Goal: Task Accomplishment & Management: Use online tool/utility

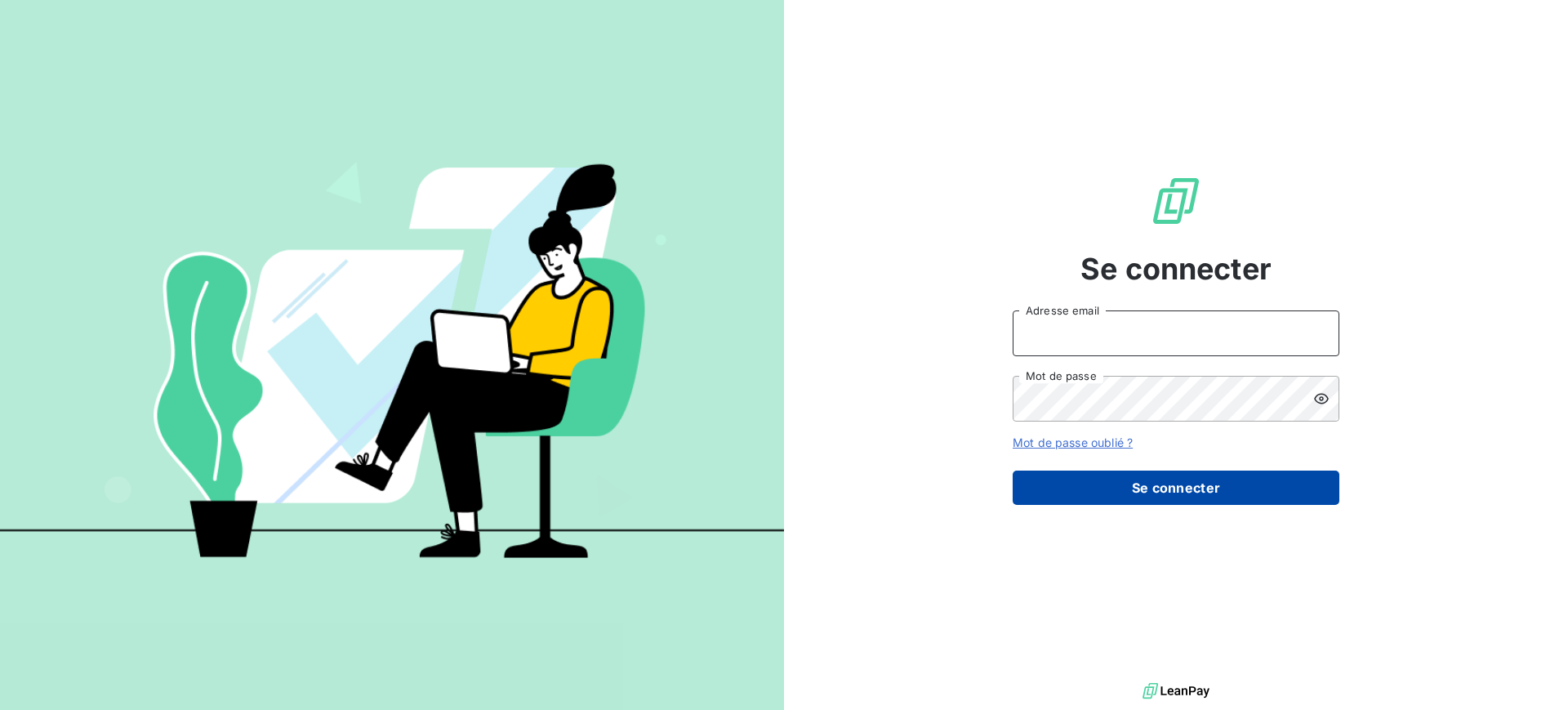
type input "[EMAIL_ADDRESS][DOMAIN_NAME]"
click at [1054, 491] on button "Se connecter" at bounding box center [1175, 488] width 327 height 34
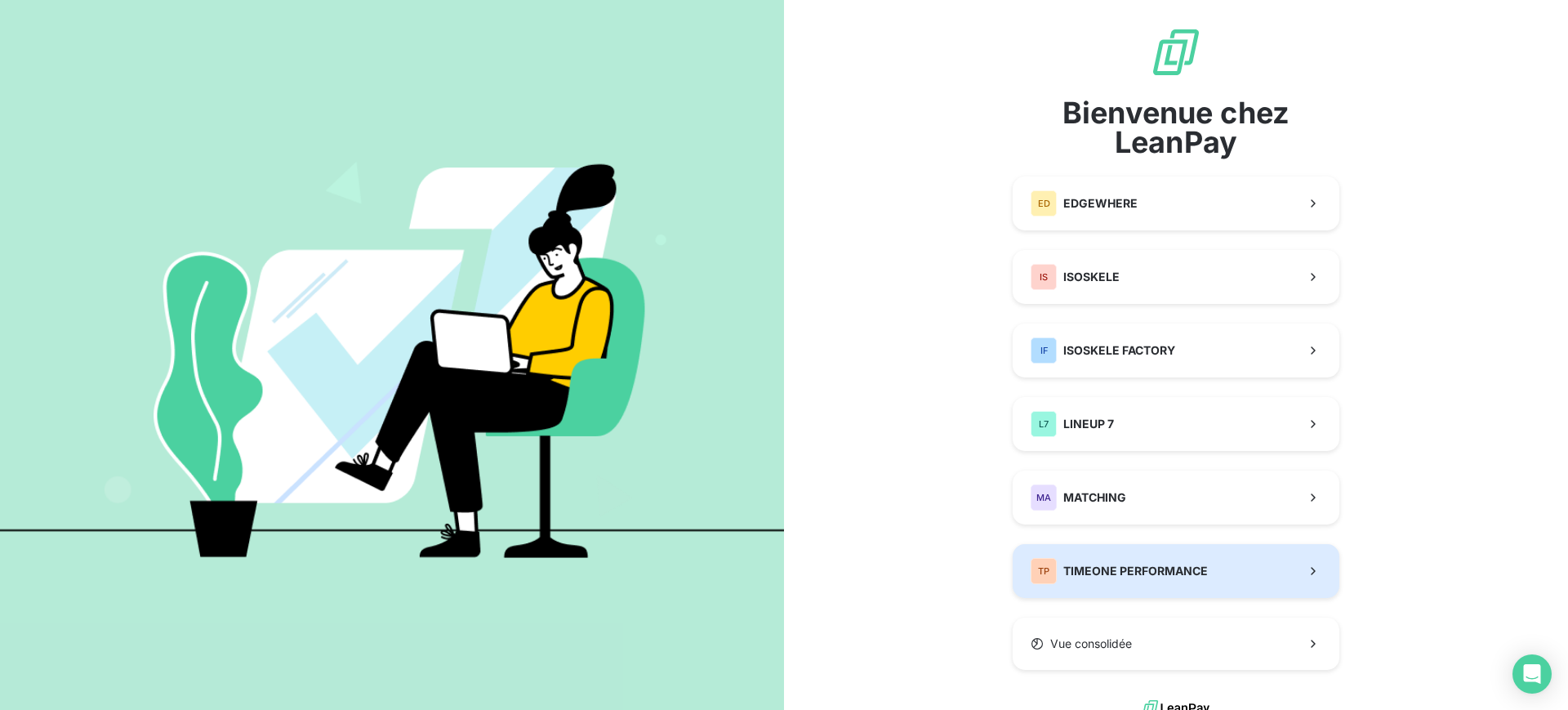
click at [1111, 570] on span "TIMEONE PERFORMANCE" at bounding box center [1136, 571] width 145 height 16
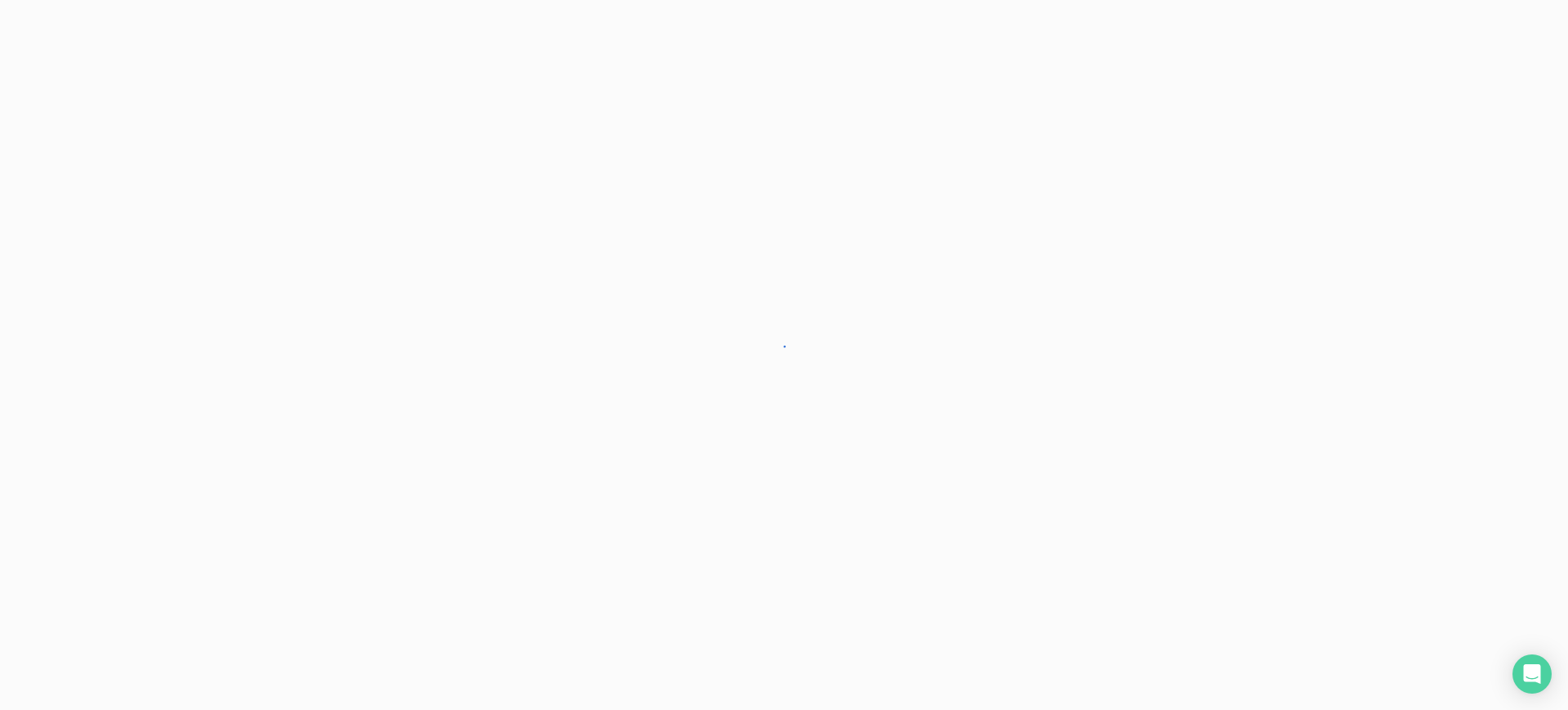
click at [1105, 560] on div at bounding box center [784, 355] width 1568 height 710
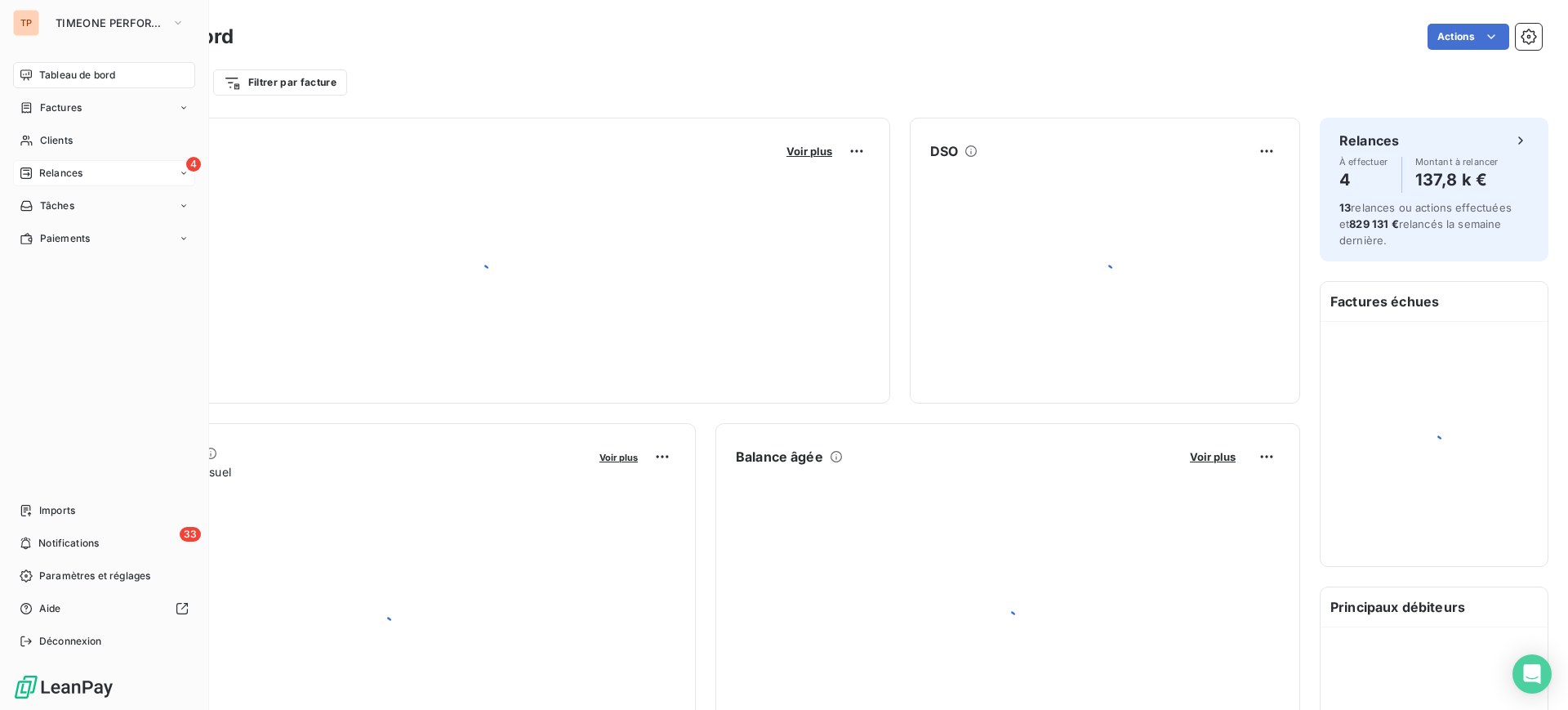
click at [43, 174] on span "Relances" at bounding box center [61, 173] width 43 height 15
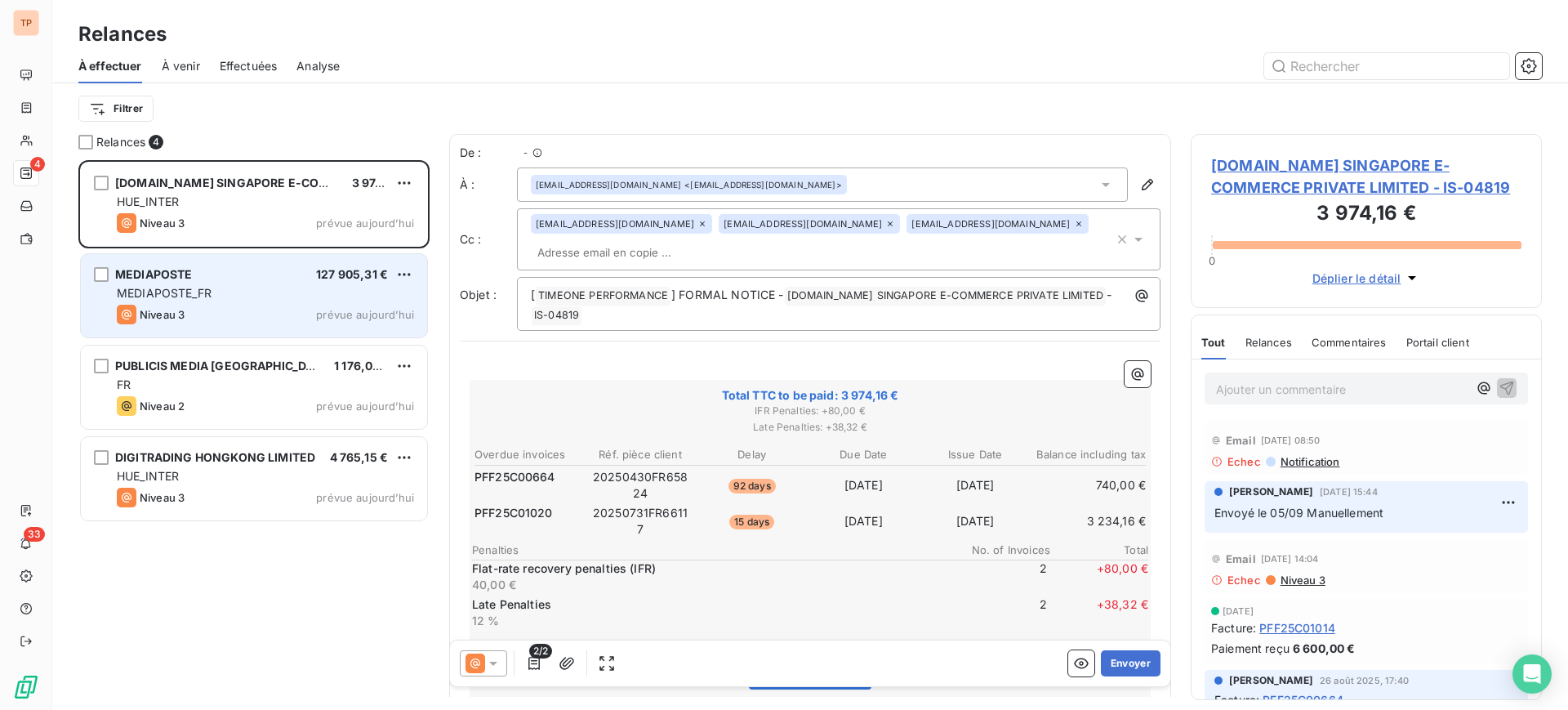
scroll to position [534, 335]
click at [104, 272] on div "grid" at bounding box center [102, 275] width 15 height 15
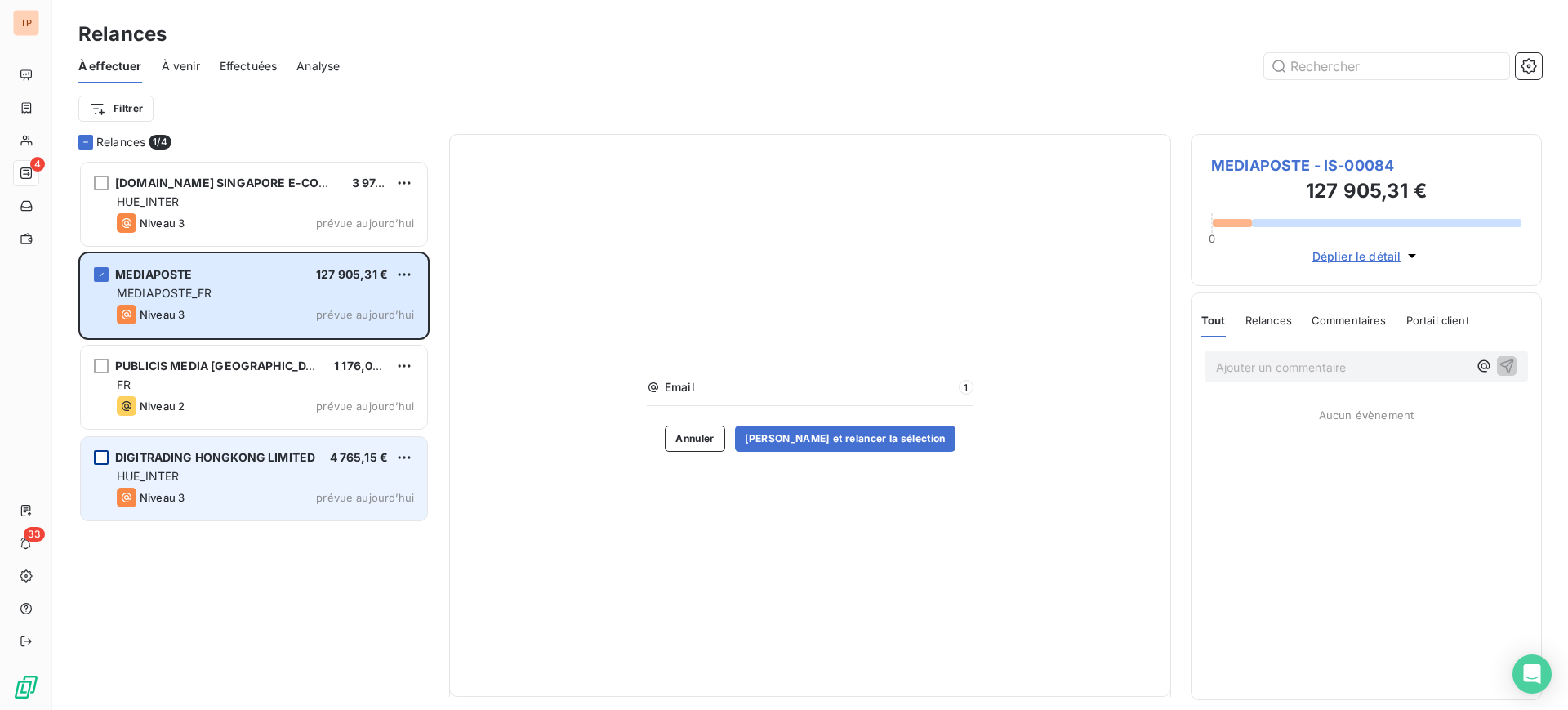
click at [101, 452] on div "grid" at bounding box center [102, 458] width 15 height 15
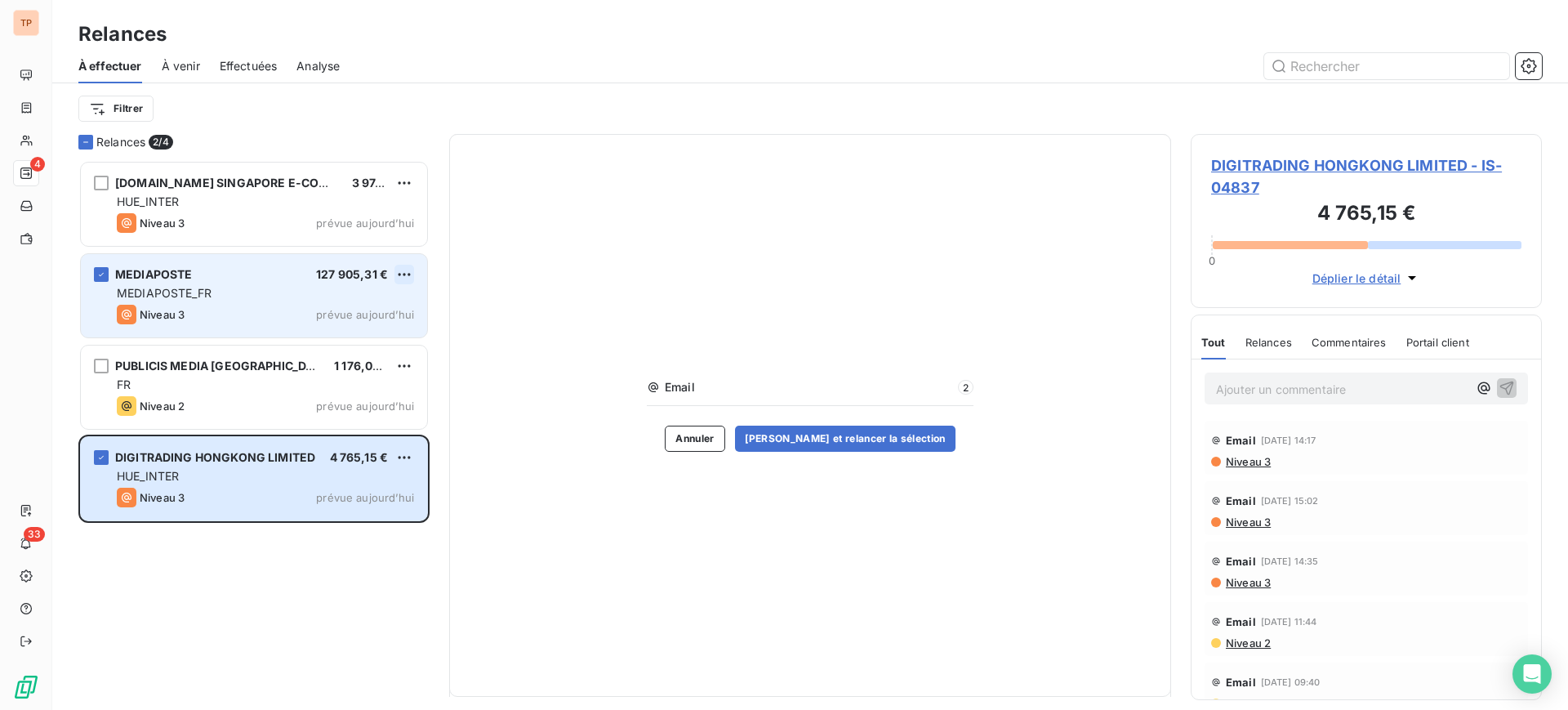
click at [413, 273] on html "TP 4 33 Relances À effectuer À venir Effectuées Analyse Filtrer Relances 2/ 4 […" at bounding box center [784, 355] width 1568 height 710
click at [385, 310] on div "Replanifier cette action" at bounding box center [333, 307] width 146 height 26
select select "9"
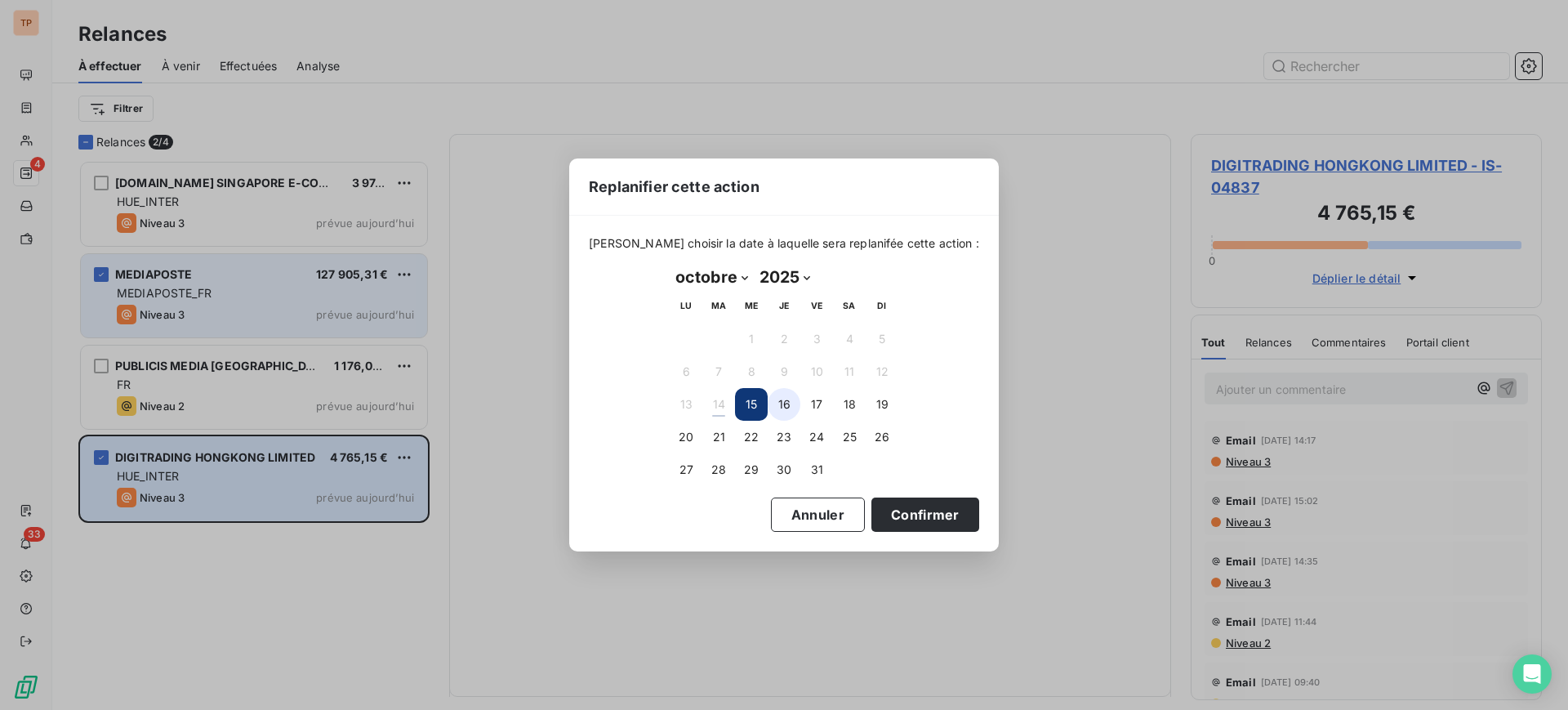
click at [793, 404] on button "16" at bounding box center [784, 404] width 33 height 33
click at [887, 516] on button "Confirmer" at bounding box center [925, 514] width 107 height 34
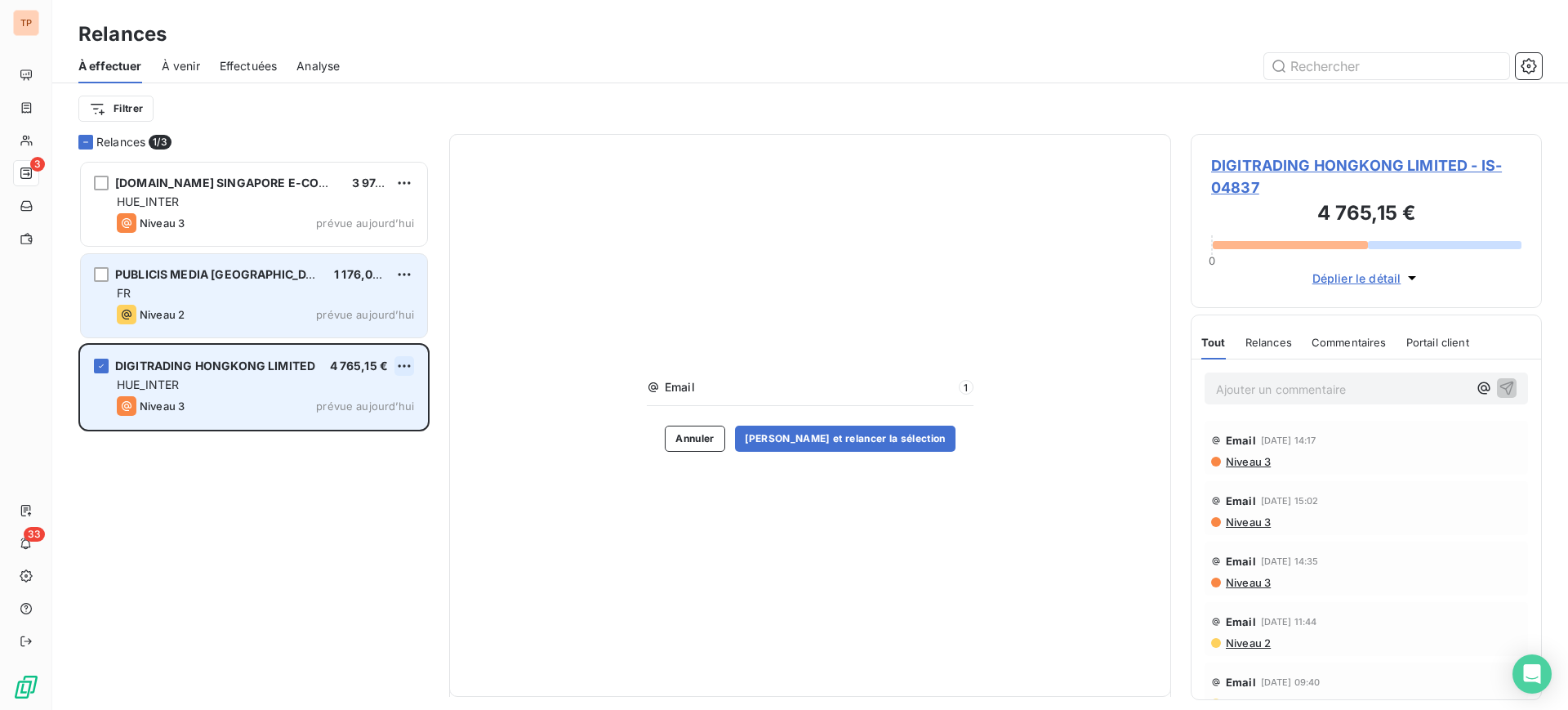
click at [413, 360] on html "TP 3 33 Relances À effectuer À venir Effectuées Analyse Filtrer Relances 1/ 3 […" at bounding box center [784, 355] width 1568 height 710
click at [367, 392] on div "Replanifier cette action" at bounding box center [333, 398] width 146 height 26
select select "9"
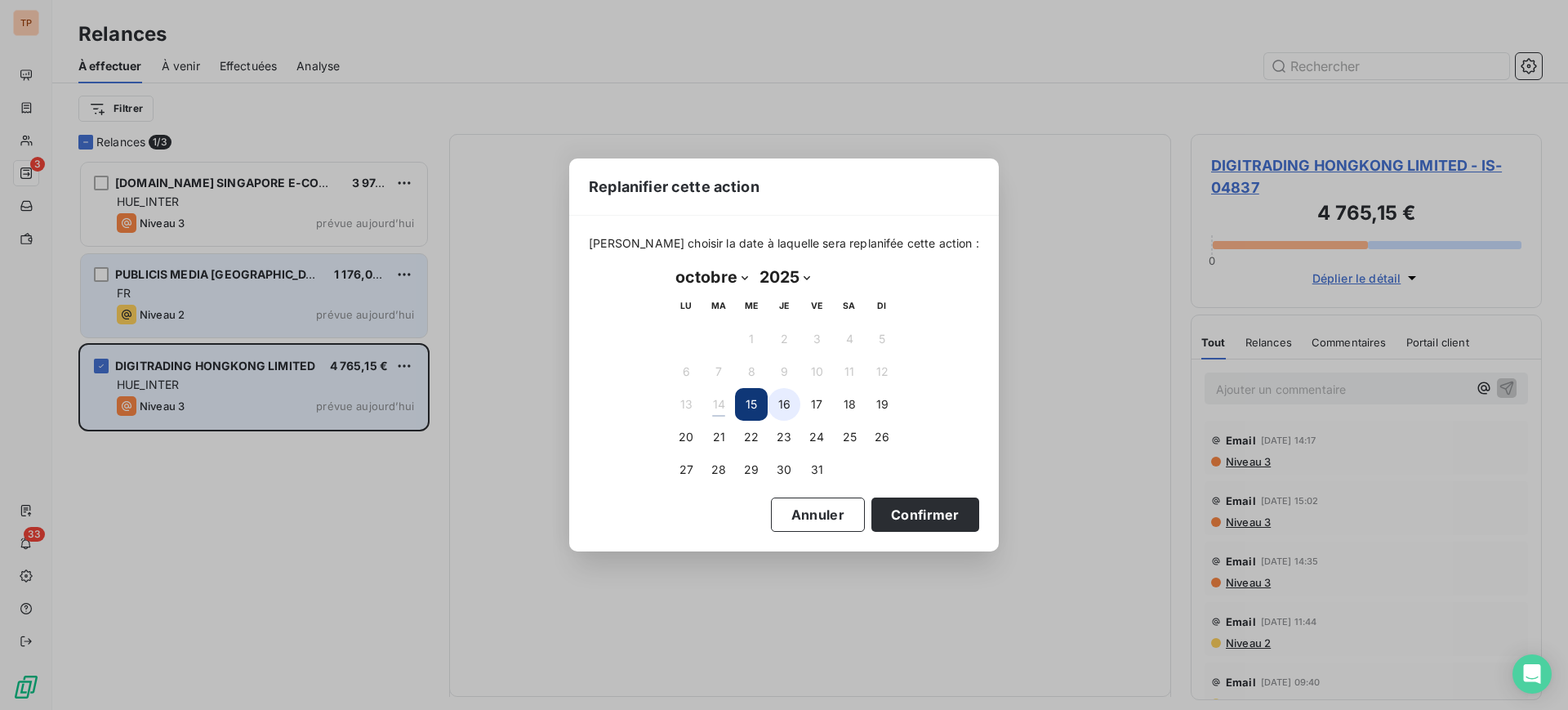
click at [784, 398] on button "16" at bounding box center [784, 404] width 33 height 33
click at [916, 504] on button "Confirmer" at bounding box center [925, 514] width 107 height 34
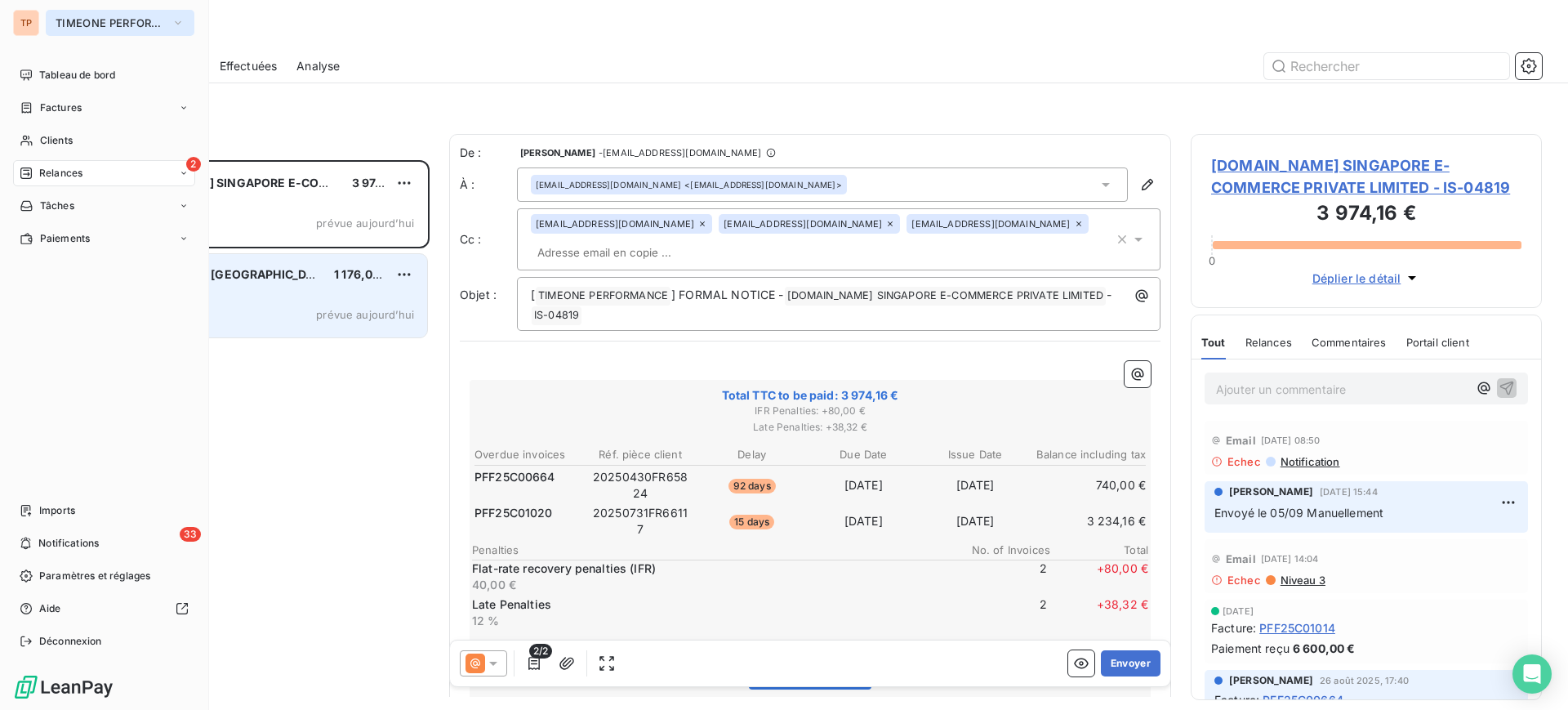
click at [74, 16] on span "TIMEONE PERFORMANCE" at bounding box center [110, 23] width 109 height 13
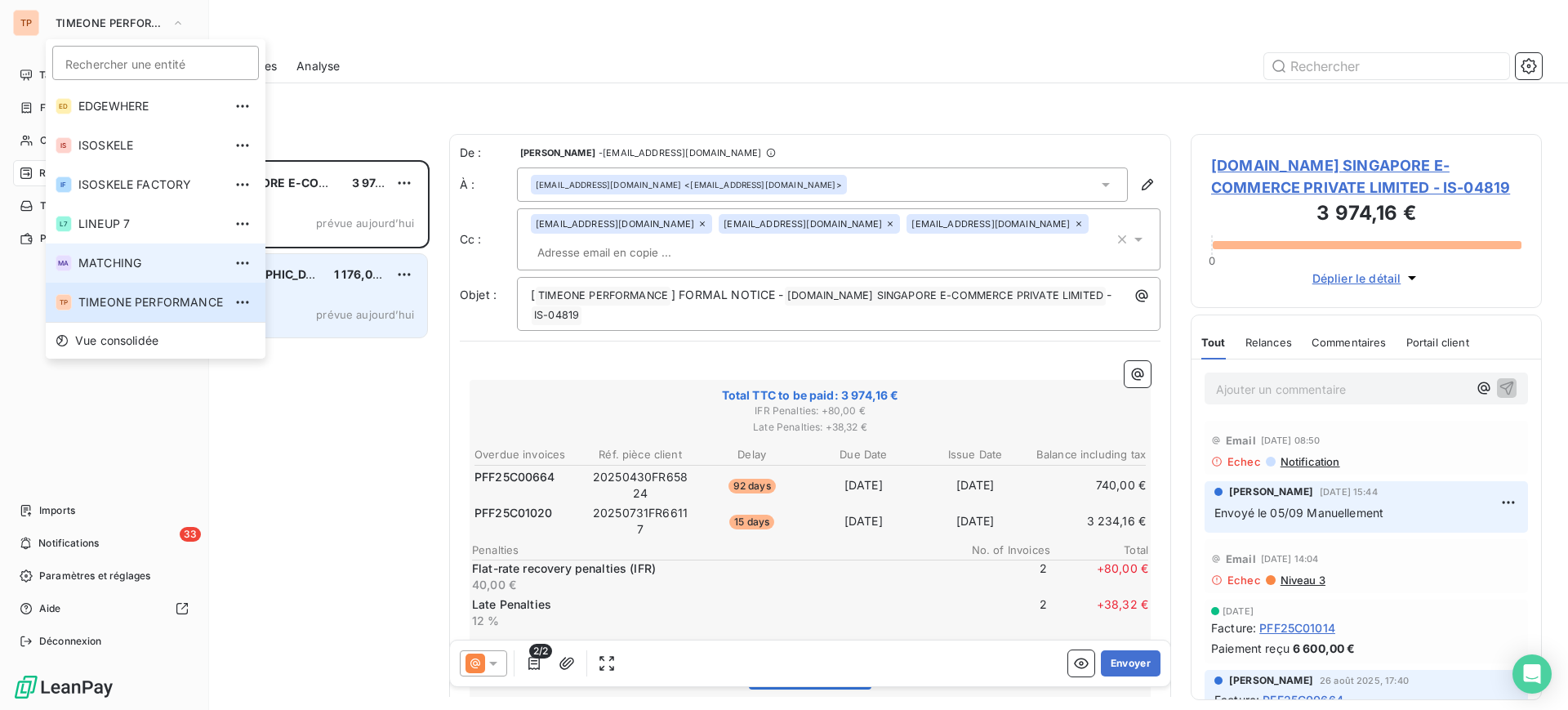
click at [163, 252] on li "MA MATCHING" at bounding box center [155, 263] width 219 height 40
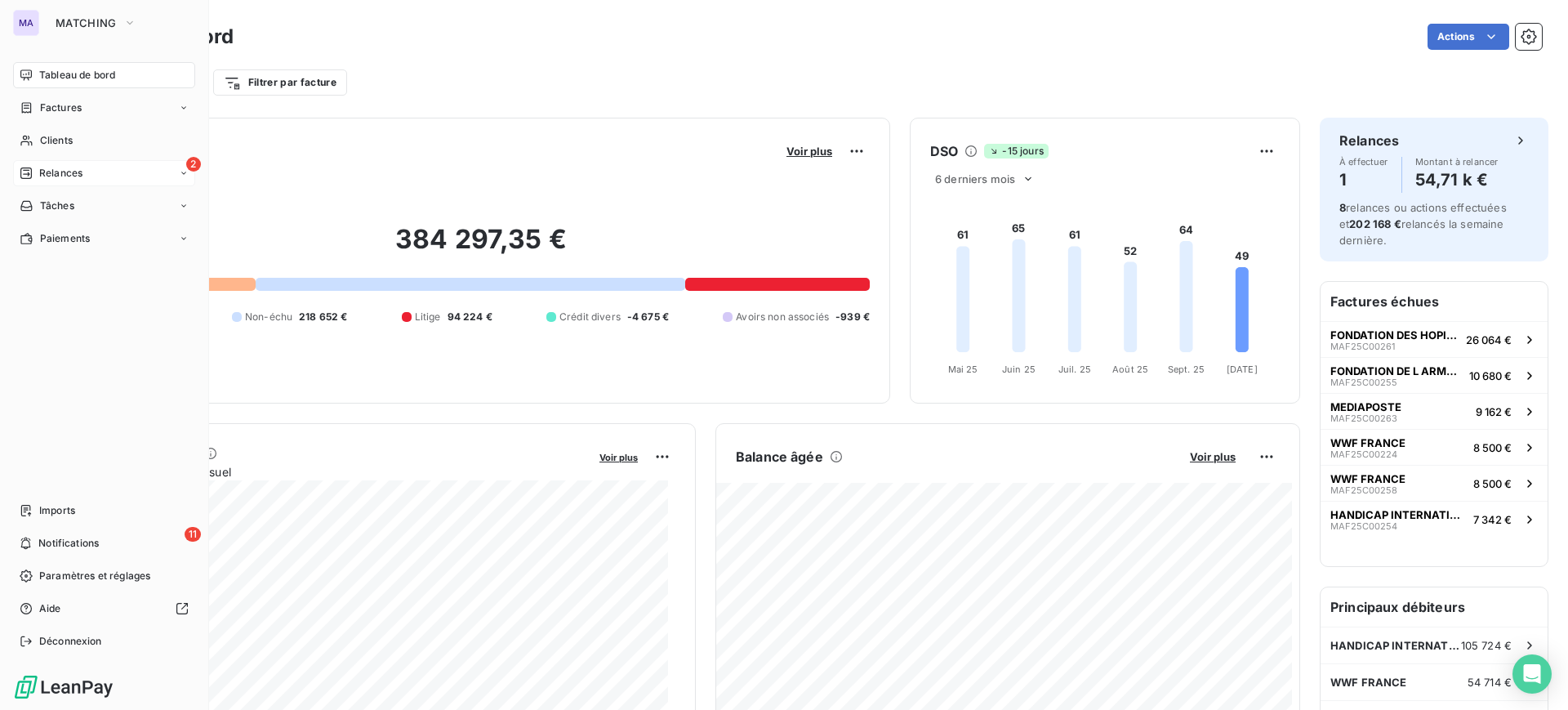
click at [79, 167] on span "Relances" at bounding box center [61, 173] width 43 height 15
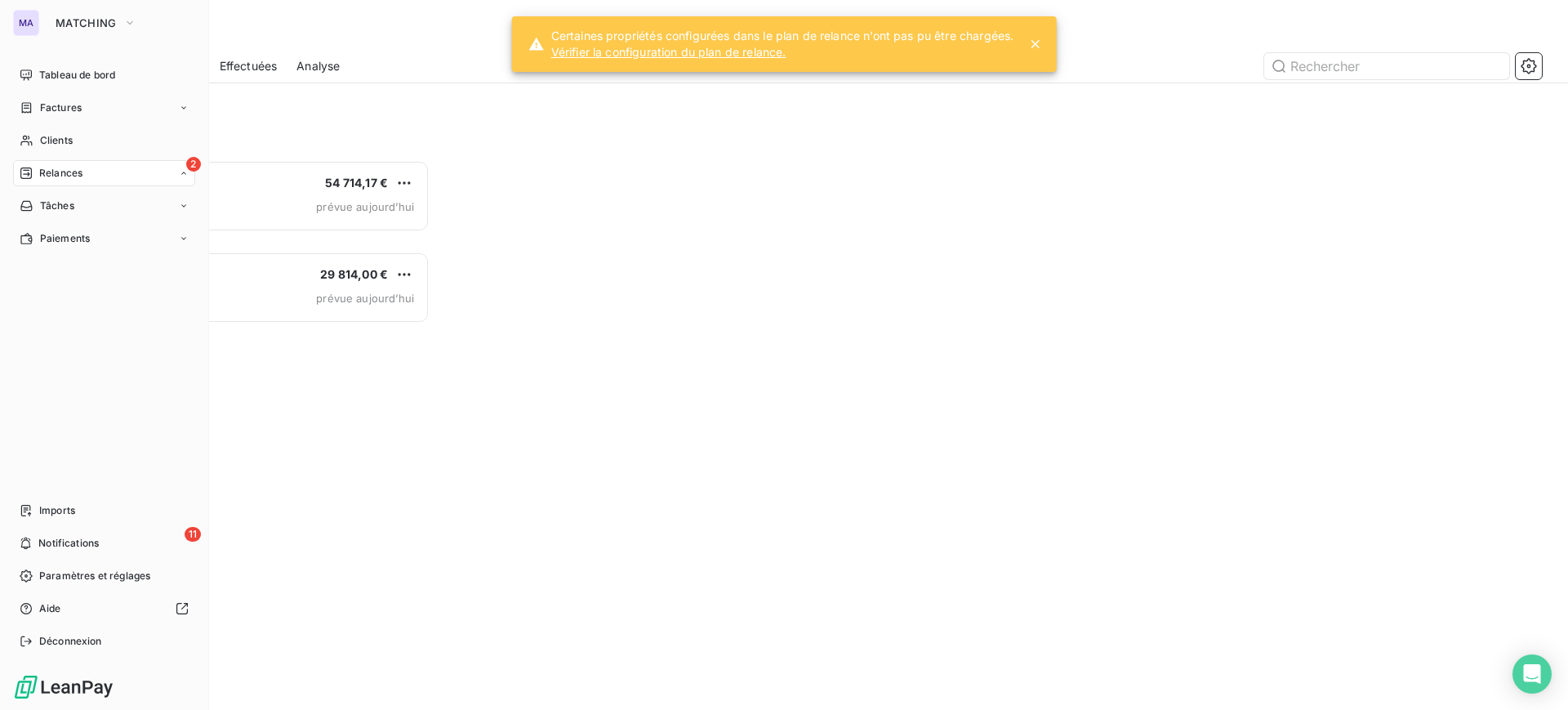
scroll to position [534, 335]
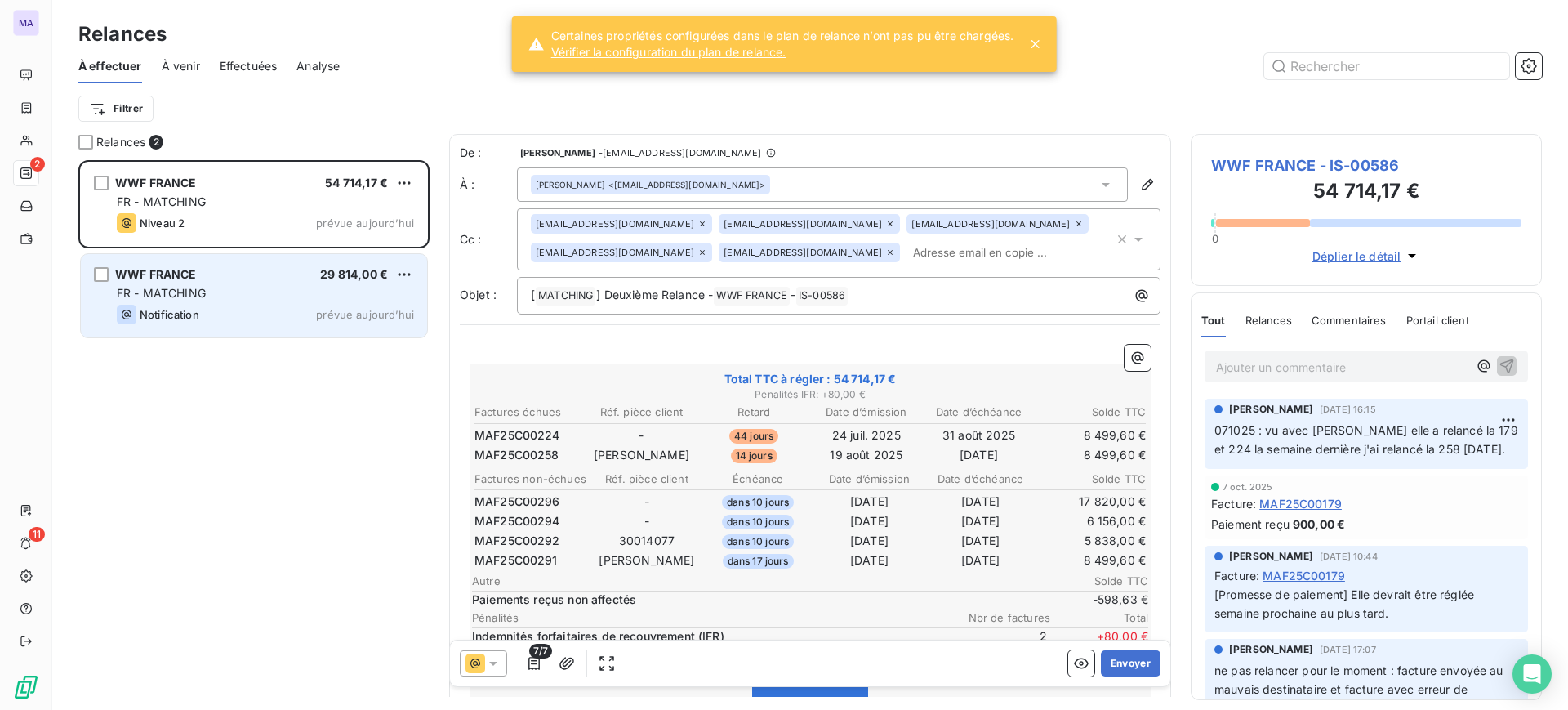
click at [292, 255] on div "WWF FRANCE 29 814,00 € FR - MATCHING Notification prévue [DATE]" at bounding box center [254, 296] width 347 height 83
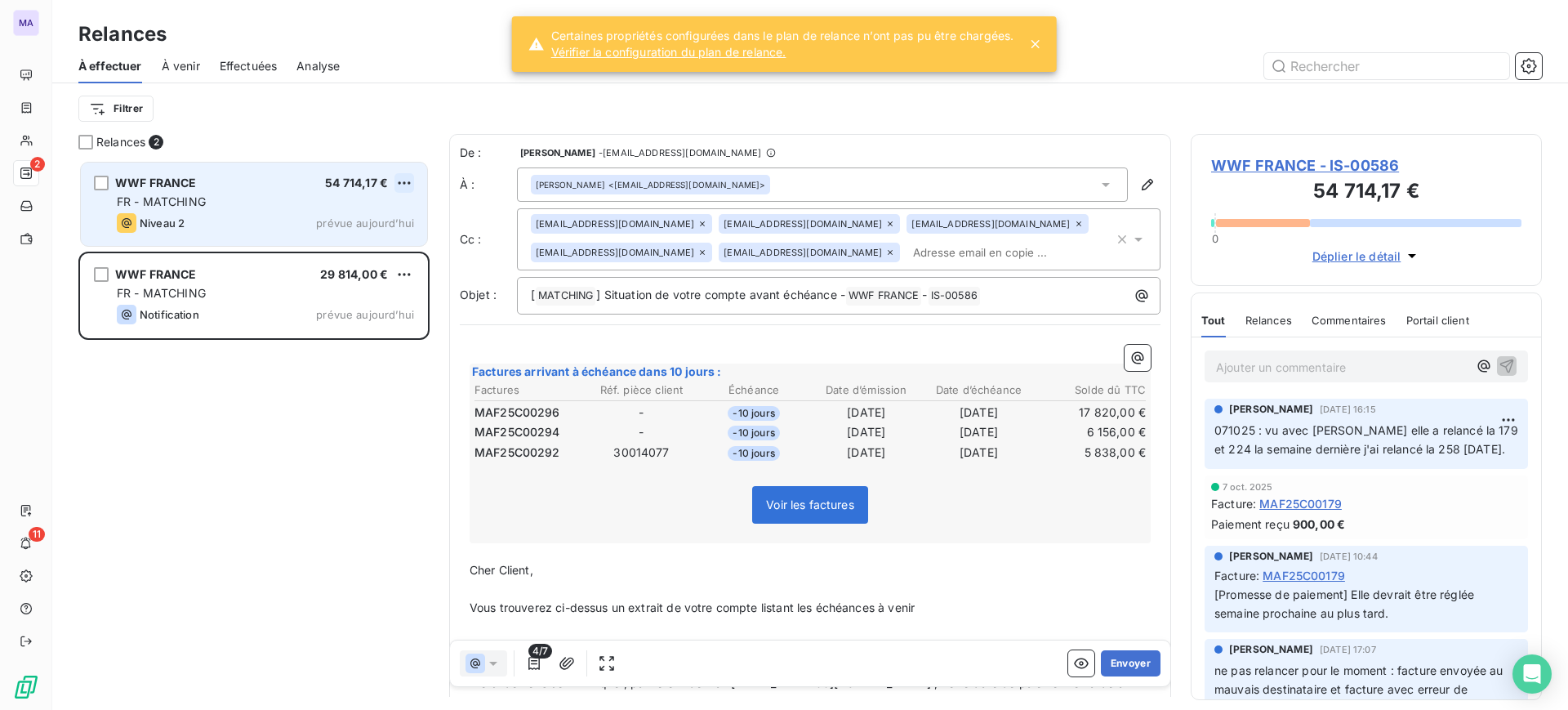
click at [403, 173] on html "MA 2 11 Relances À effectuer À venir Effectuées Analyse Filtrer Relances 2 WWF …" at bounding box center [784, 355] width 1568 height 710
click at [364, 214] on div "Replanifier cette action" at bounding box center [333, 216] width 146 height 26
select select "9"
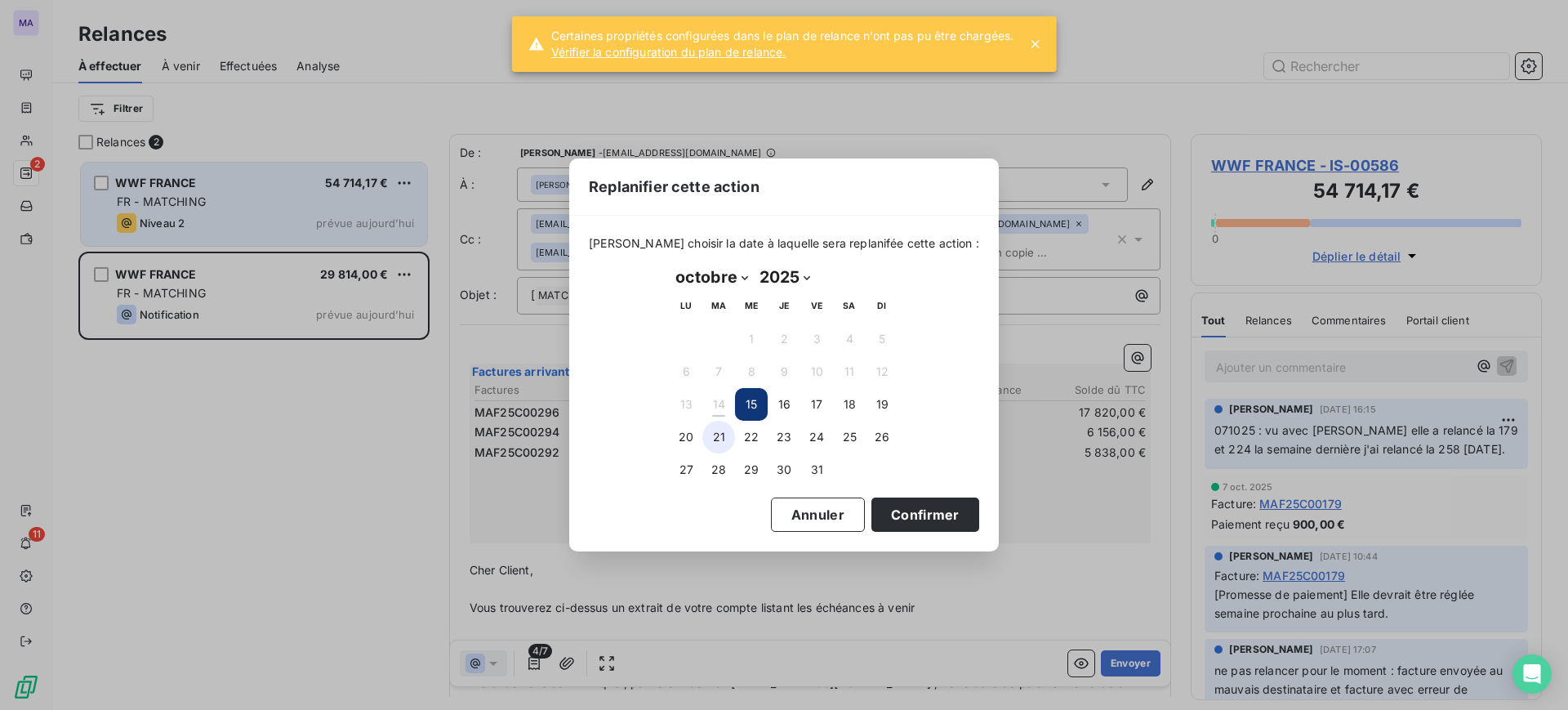
click at [703, 440] on button "21" at bounding box center [719, 437] width 33 height 33
click at [919, 508] on button "Confirmer" at bounding box center [925, 514] width 107 height 34
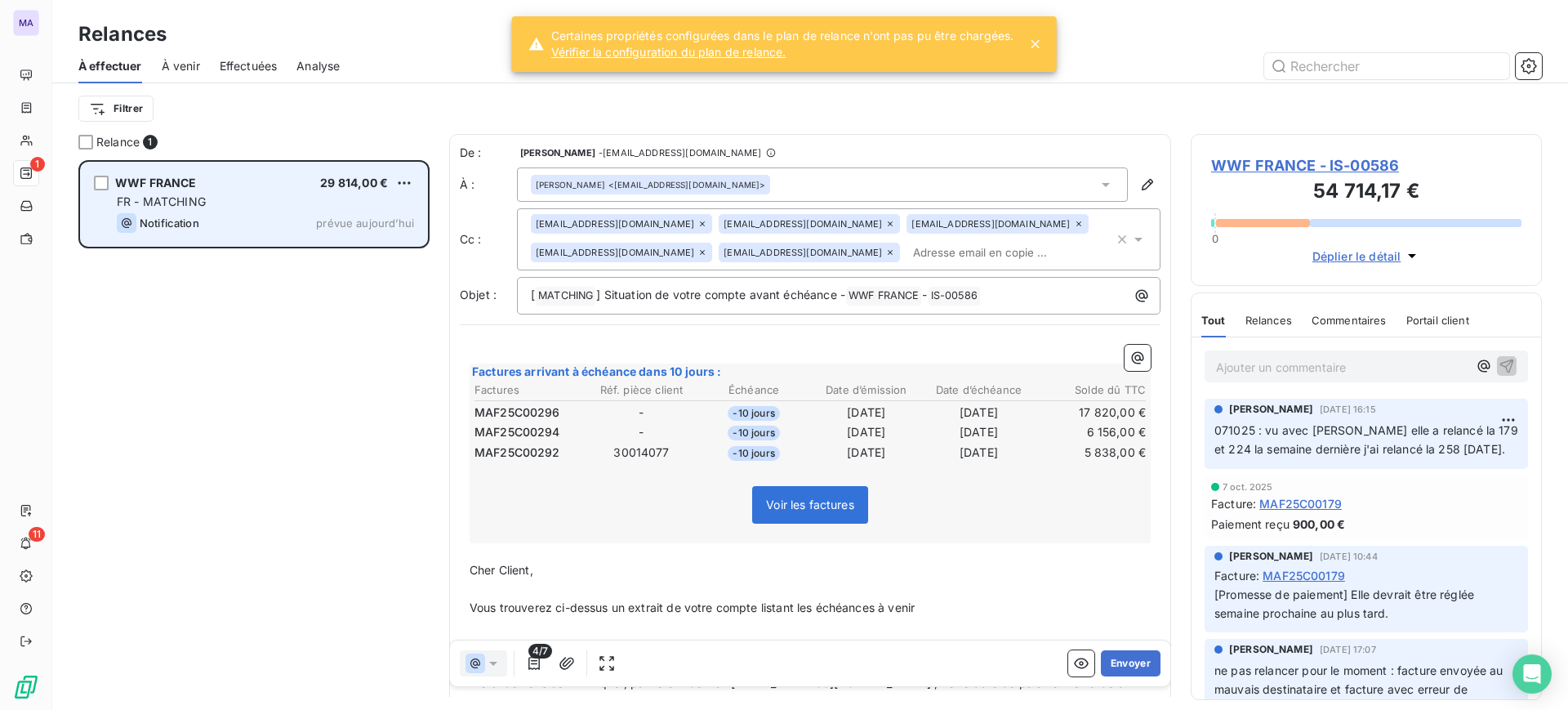
click at [404, 171] on div "WWF FRANCE 29 814,00 € FR - MATCHING Notification prévue [DATE]" at bounding box center [254, 204] width 347 height 83
click at [393, 191] on div "WWF FRANCE 29 814,00 € FR - MATCHING Notification prévue [DATE]" at bounding box center [254, 204] width 347 height 83
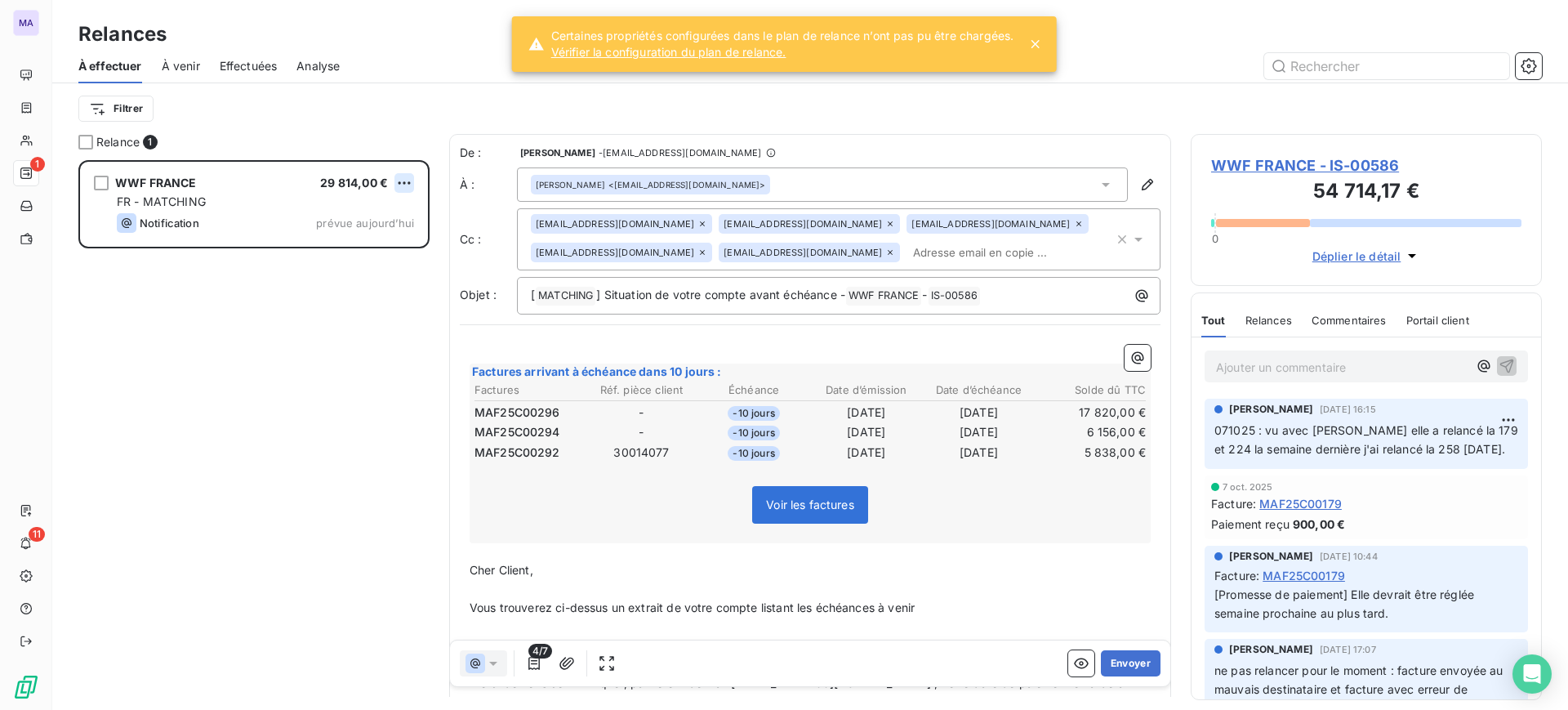
click at [403, 187] on html "MA 1 11 Relances À effectuer À venir Effectuées Analyse Filtrer Relance 1 WWF F…" at bounding box center [784, 355] width 1568 height 710
click at [379, 447] on html "MA 1 11 Relances À effectuer À venir Effectuées Analyse Filtrer Relance 1 WWF F…" at bounding box center [784, 355] width 1568 height 710
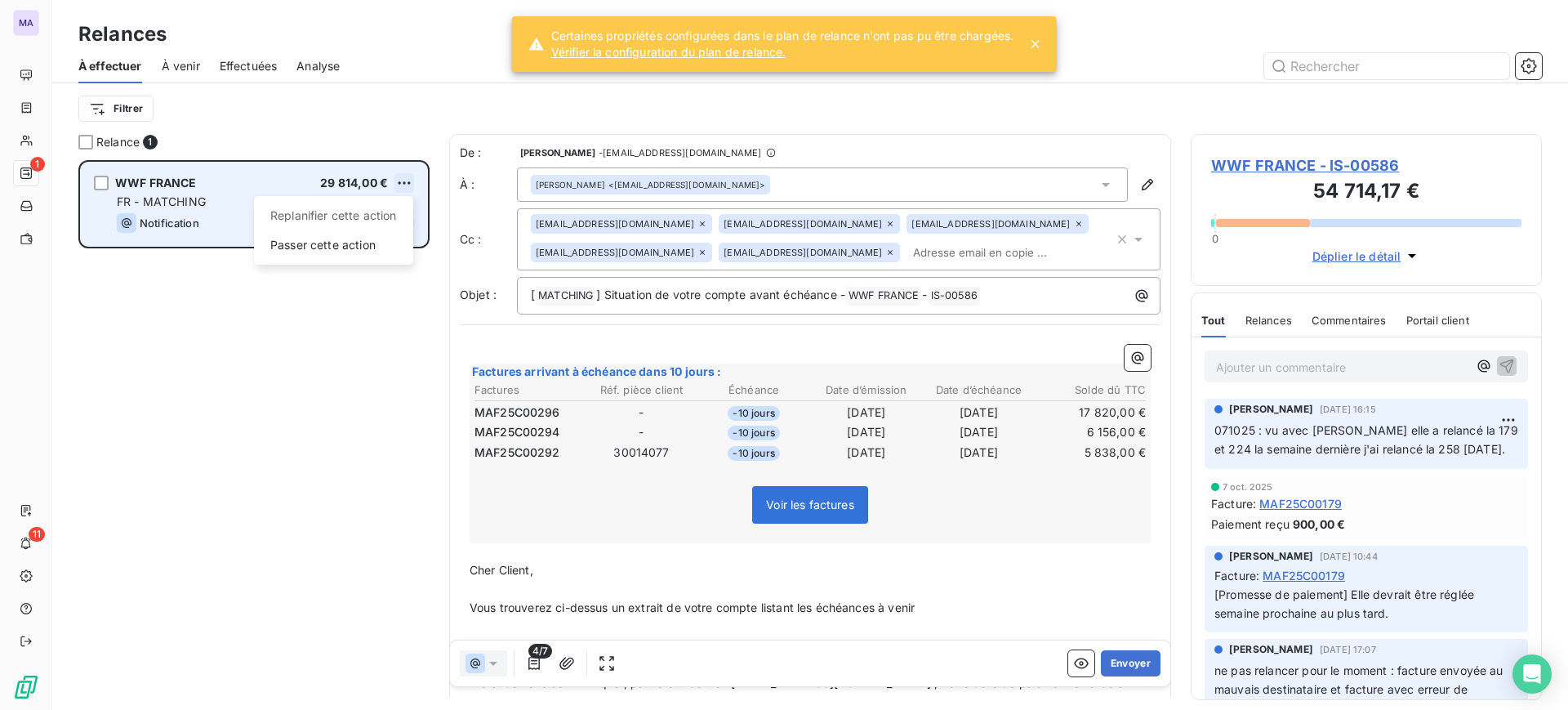
click at [409, 179] on html "MA 1 11 Relances À effectuer À venir Effectuées Analyse Filtrer Relance 1 WWF F…" at bounding box center [784, 355] width 1568 height 710
click at [372, 240] on div "Passer cette action" at bounding box center [333, 245] width 146 height 26
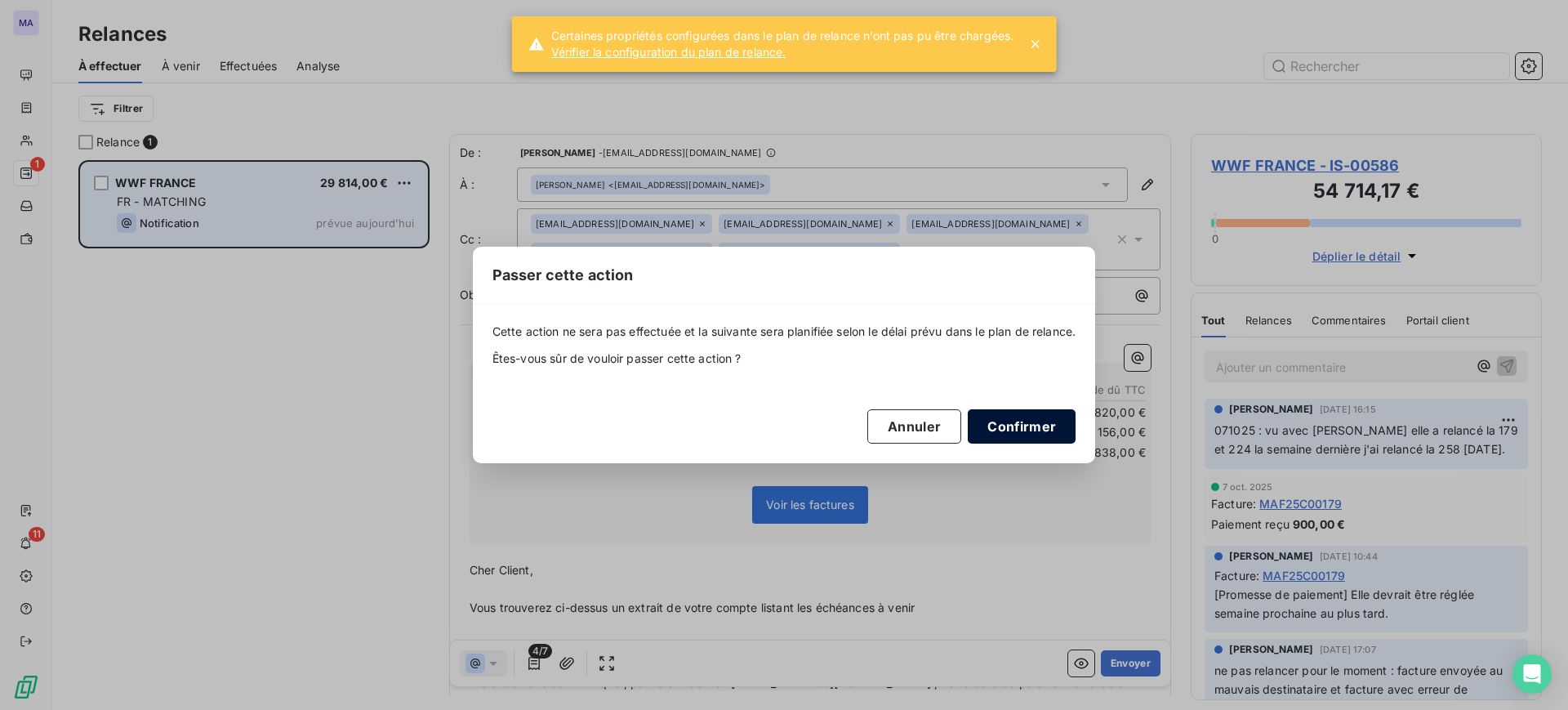
click at [1069, 424] on button "Confirmer" at bounding box center [1022, 427] width 107 height 34
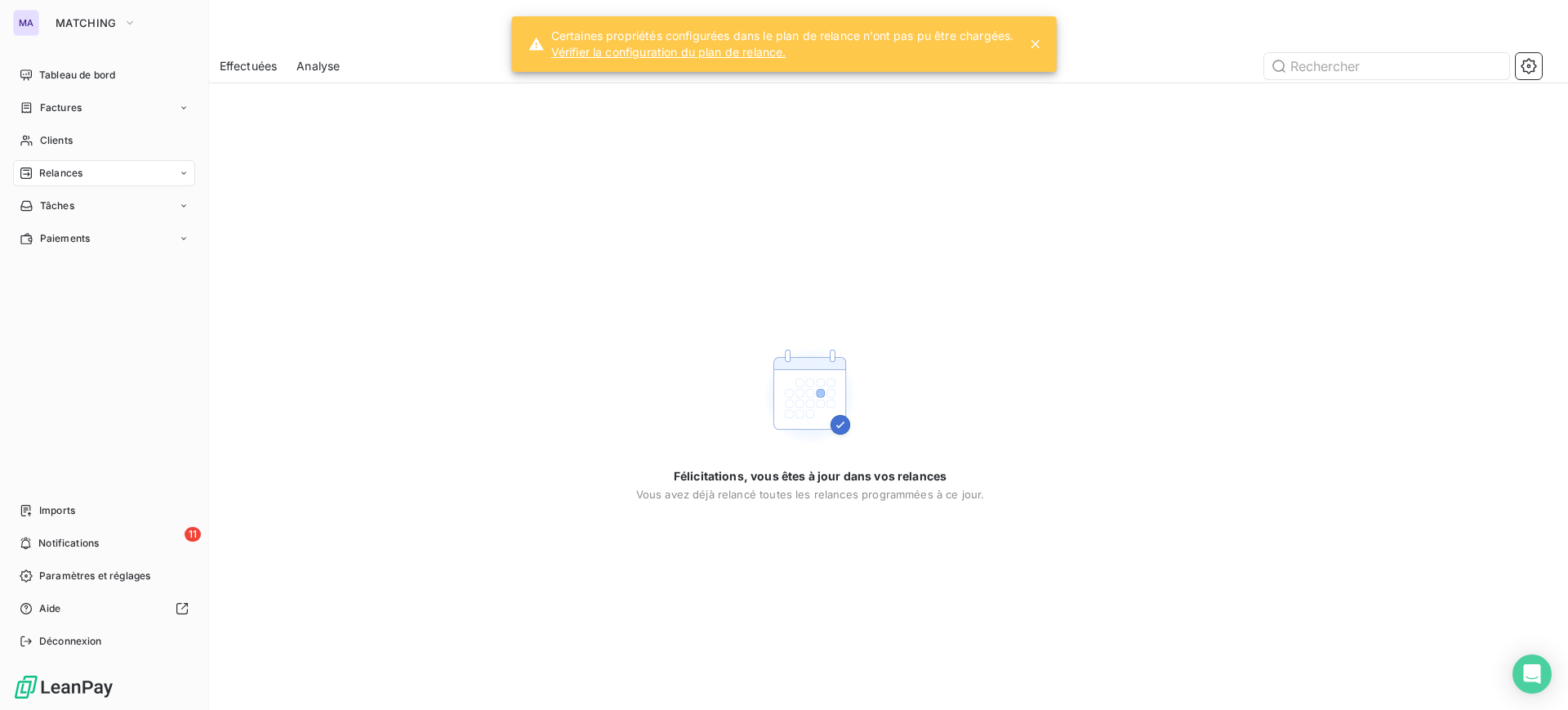
click at [39, 27] on div "MA" at bounding box center [26, 23] width 26 height 26
click at [77, 38] on div "MA MATCHING Tableau de bord Factures Clients Relances Tâches Paiements Imports …" at bounding box center [105, 355] width 209 height 710
